Goal: Information Seeking & Learning: Learn about a topic

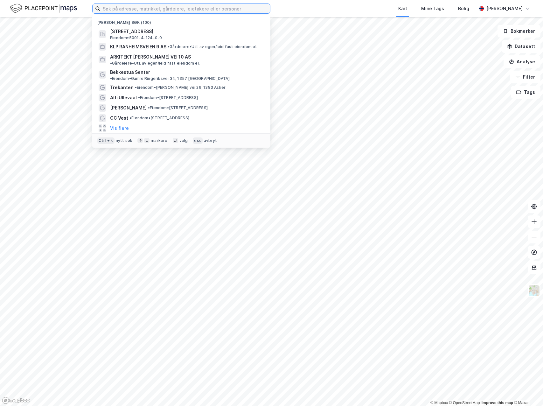
click at [127, 8] on input at bounding box center [185, 9] width 170 height 10
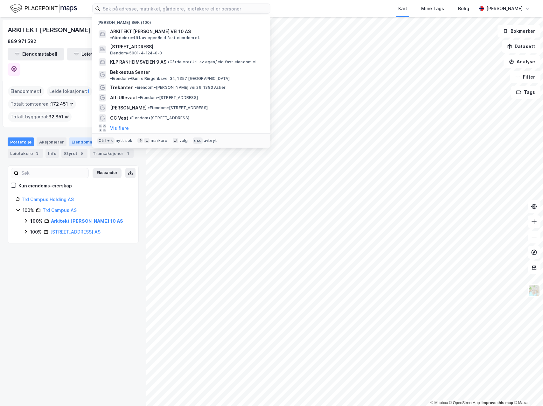
click at [89, 138] on div "Eiendommer 1" at bounding box center [88, 142] width 39 height 9
